Goal: Book appointment/travel/reservation

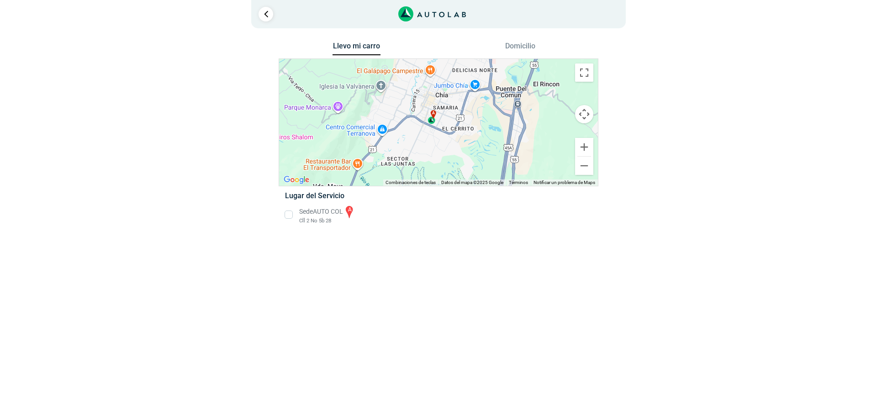
click at [291, 217] on li "Sede AUTO COL a Cll 2 No 5b 28" at bounding box center [438, 215] width 320 height 21
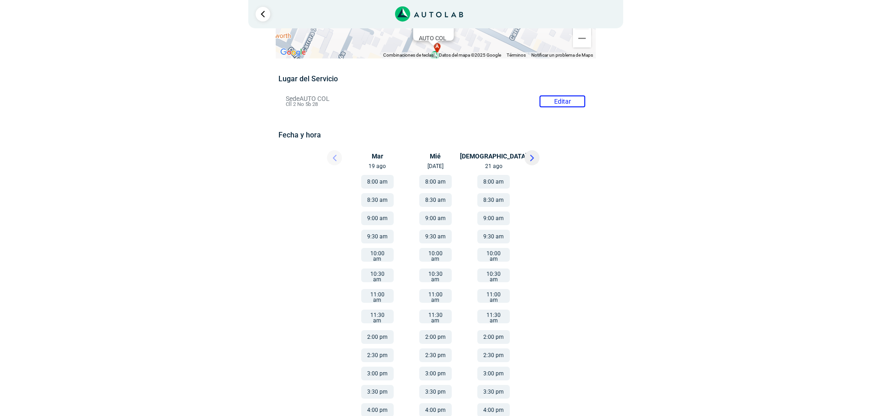
scroll to position [59, 0]
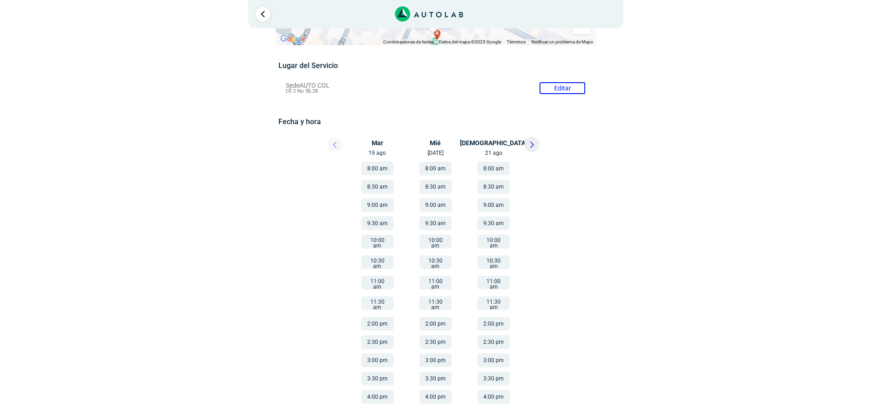
click at [338, 141] on div at bounding box center [326, 147] width 55 height 20
click at [544, 158] on div at bounding box center [558, 284] width 82 height 254
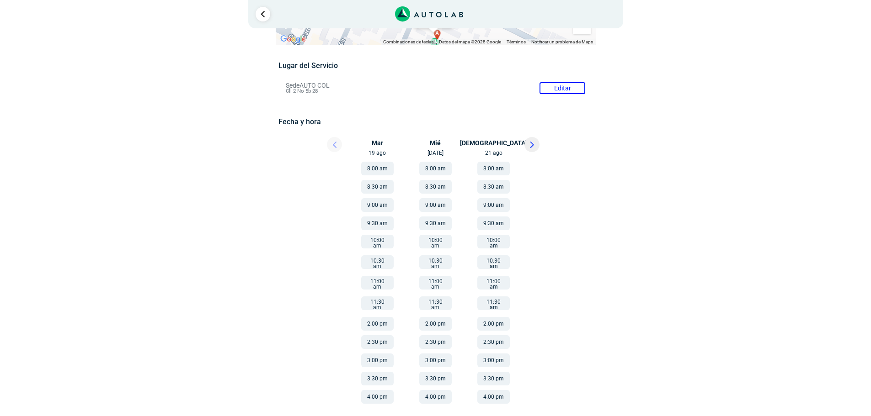
click at [527, 139] on button at bounding box center [531, 144] width 15 height 15
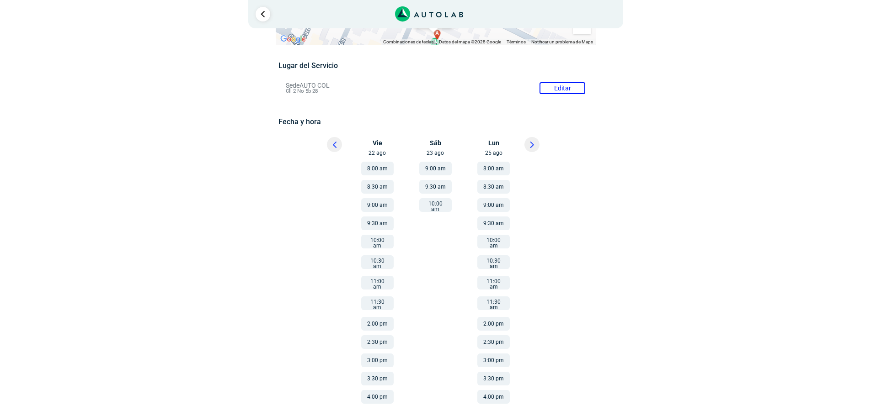
scroll to position [0, 0]
